Goal: Book appointment/travel/reservation

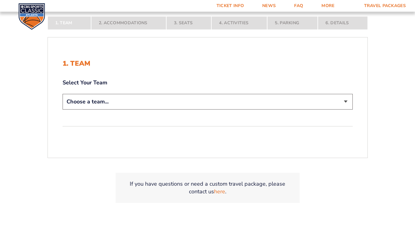
scroll to position [123, 0]
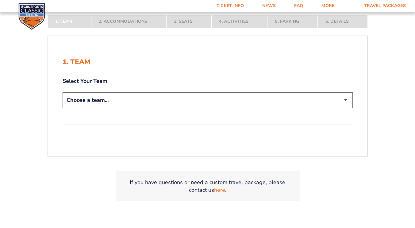
click at [346, 102] on select "Choose a team... [US_STATE] Wildcats [US_STATE] State Buckeyes [US_STATE] Tar H…" at bounding box center [208, 100] width 290 height 16
select select "12956"
click at [63, 92] on select "Choose a team... [US_STATE] Wildcats [US_STATE] State Buckeyes [US_STATE] Tar H…" at bounding box center [208, 100] width 290 height 16
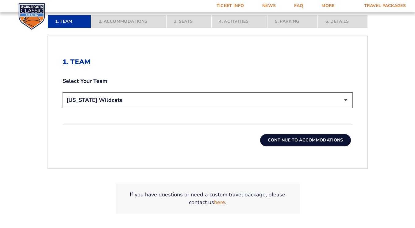
click at [322, 138] on button "Continue To Accommodations" at bounding box center [305, 140] width 91 height 12
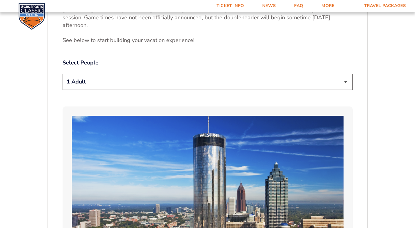
scroll to position [338, 0]
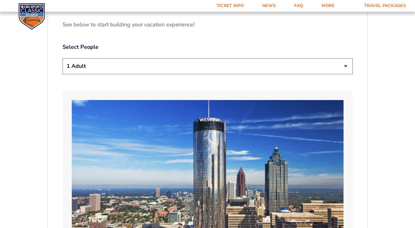
click at [346, 69] on select "1 Adult 2 Adults 3 Adults 4 Adults 2 Adults + 1 Child 2 Adults + 2 Children 2 A…" at bounding box center [208, 66] width 290 height 16
select select "4 Adults"
click at [63, 58] on select "1 Adult 2 Adults 3 Adults 4 Adults 2 Adults + 1 Child 2 Adults + 2 Children 2 A…" at bounding box center [208, 66] width 290 height 16
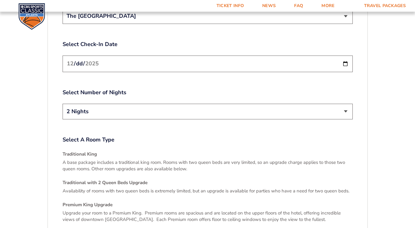
scroll to position [783, 0]
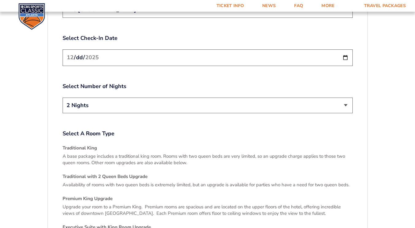
click at [348, 52] on input "[DATE]" at bounding box center [208, 57] width 290 height 16
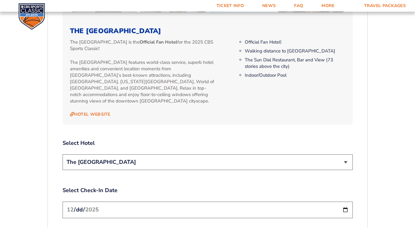
scroll to position [687, 0]
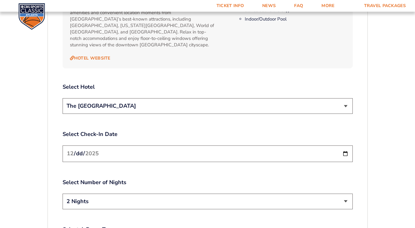
click at [347, 99] on select "The [GEOGRAPHIC_DATA]" at bounding box center [208, 106] width 290 height 16
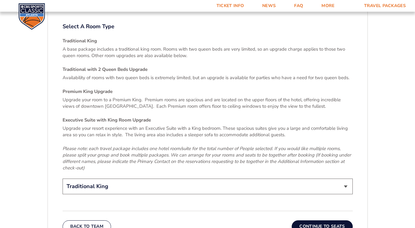
scroll to position [901, 0]
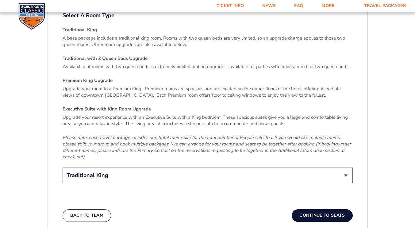
click at [346, 168] on select "Traditional King Traditional with 2 Queen Beds Upgrade (+$45 per night) Premium…" at bounding box center [208, 176] width 290 height 16
select select "Traditional with 2 Queen Beds Upgrade"
click at [63, 168] on select "Traditional King Traditional with 2 Queen Beds Upgrade (+$45 per night) Premium…" at bounding box center [208, 176] width 290 height 16
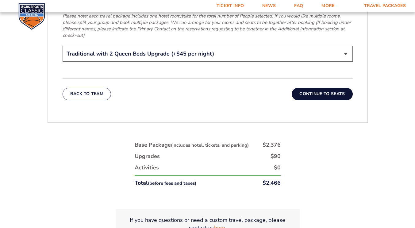
scroll to position [993, 0]
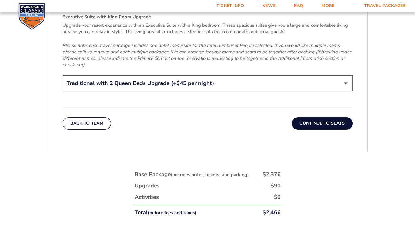
click at [325, 117] on button "Continue To Seats" at bounding box center [322, 123] width 61 height 12
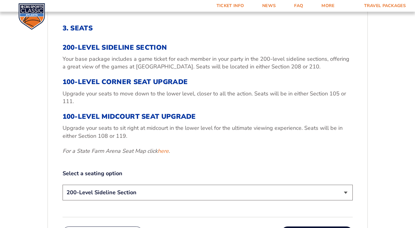
scroll to position [187, 0]
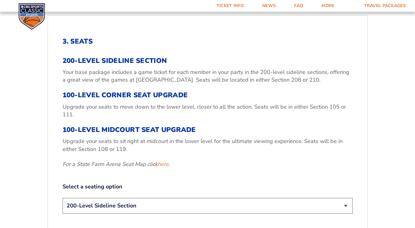
click at [345, 206] on select "200-Level Sideline Section 100-Level Corner Seat Upgrade (+$120 per person) 100…" at bounding box center [208, 206] width 290 height 16
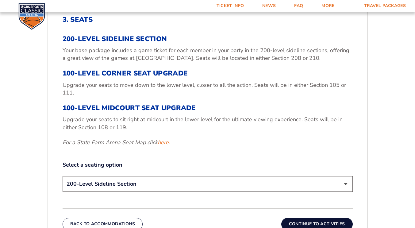
scroll to position [204, 0]
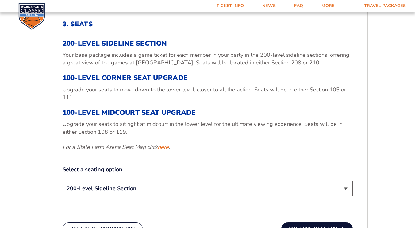
click at [159, 147] on link "here" at bounding box center [163, 147] width 11 height 8
